Goal: Information Seeking & Learning: Learn about a topic

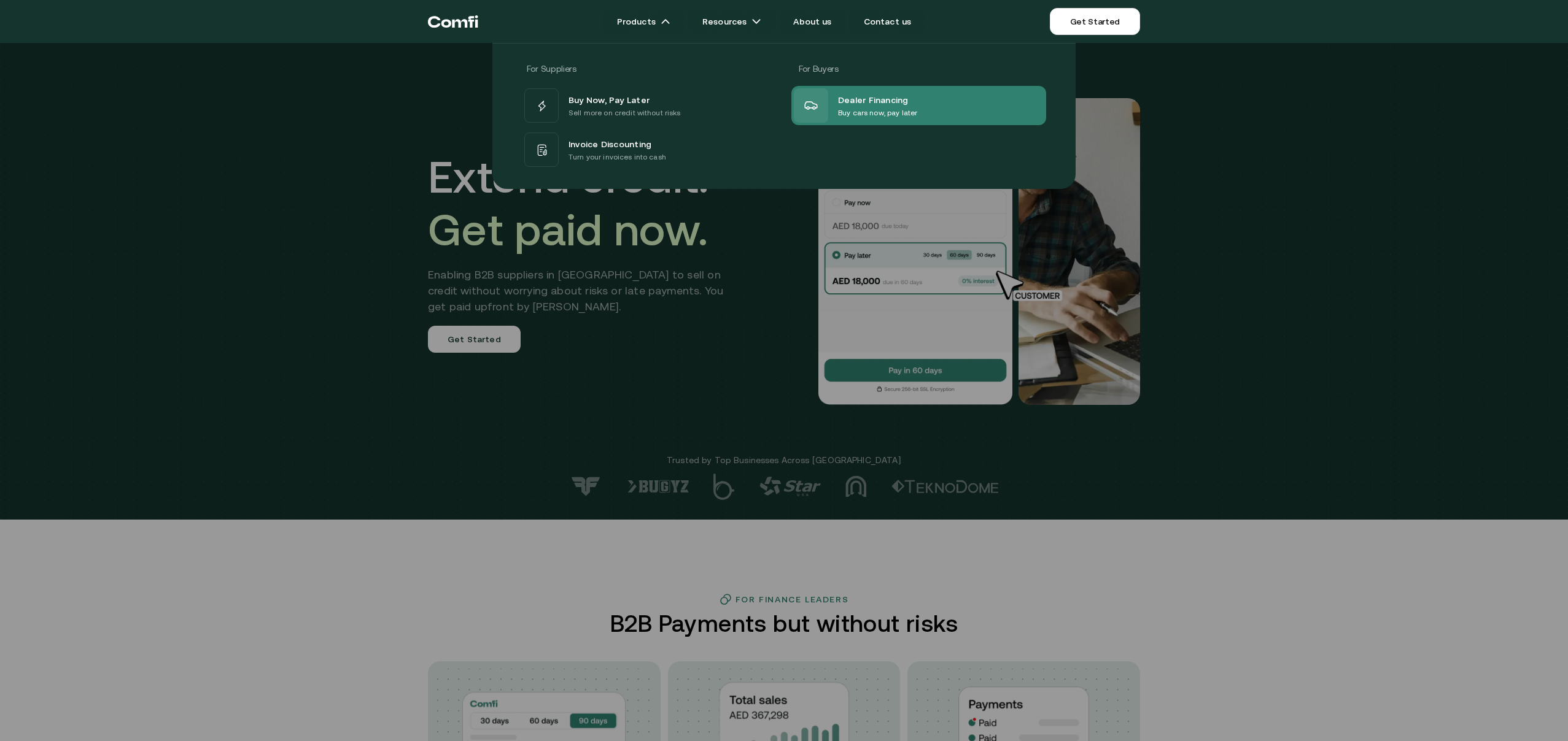
click at [893, 108] on p "Buy cars now, pay later" at bounding box center [877, 113] width 79 height 12
